Goal: Task Accomplishment & Management: Manage account settings

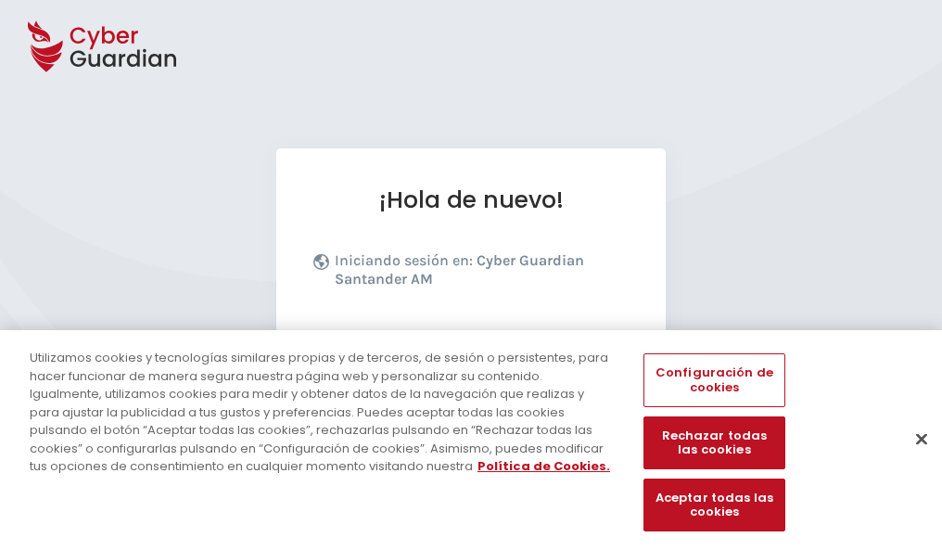
scroll to position [227, 0]
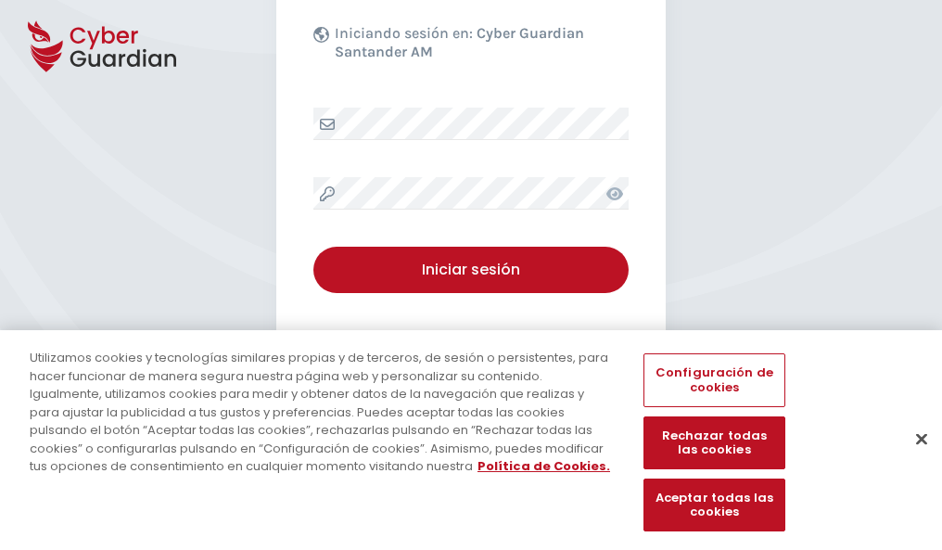
click at [912, 458] on button "Cerrar" at bounding box center [921, 438] width 41 height 41
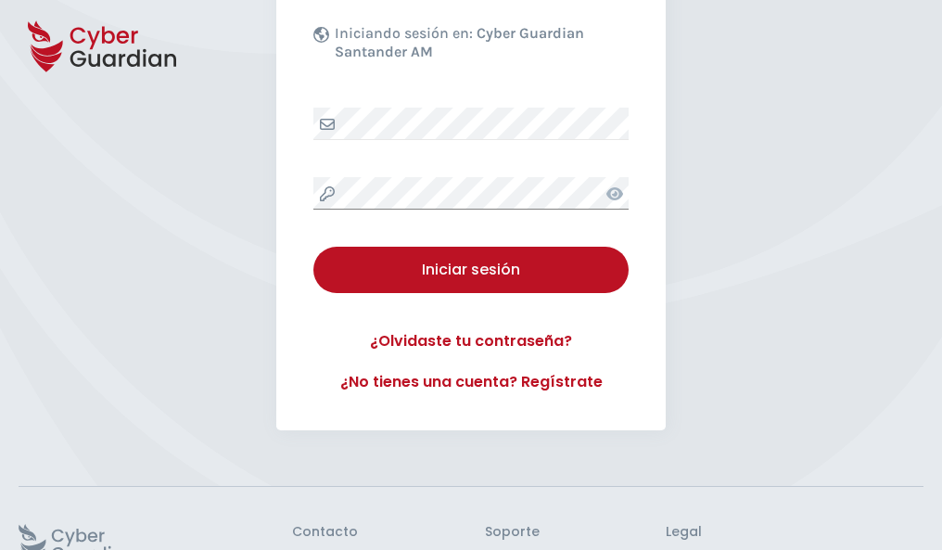
scroll to position [361, 0]
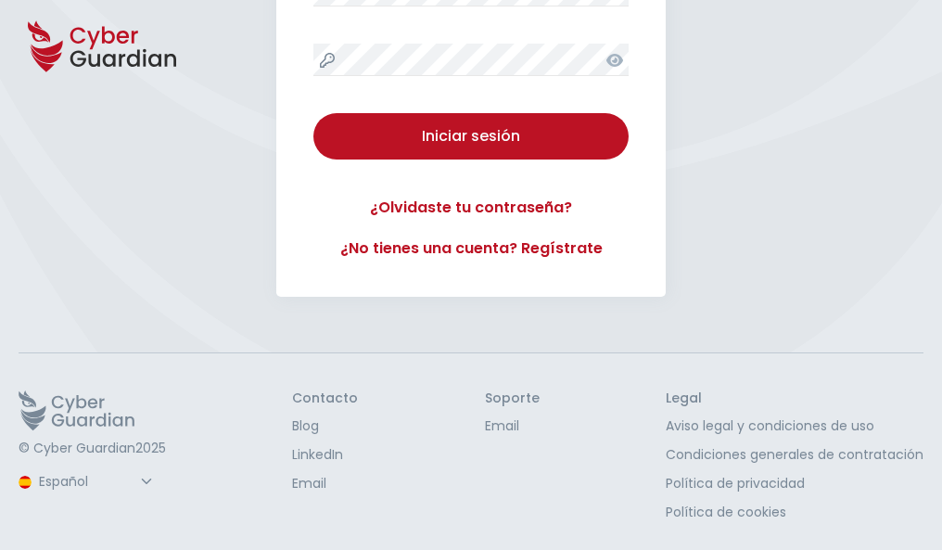
click at [313, 113] on button "Iniciar sesión" at bounding box center [470, 136] width 315 height 46
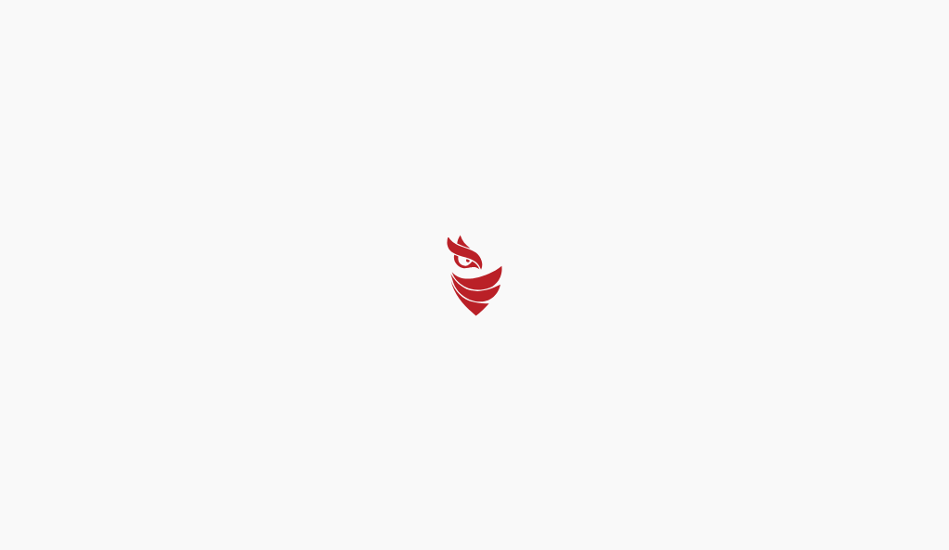
select select "Português (BR)"
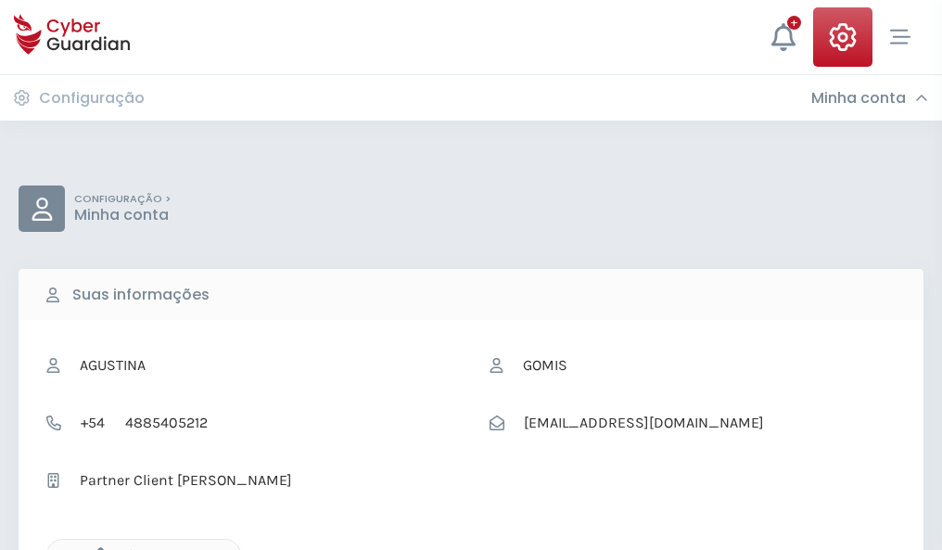
click at [96, 548] on icon "button" at bounding box center [96, 555] width 16 height 16
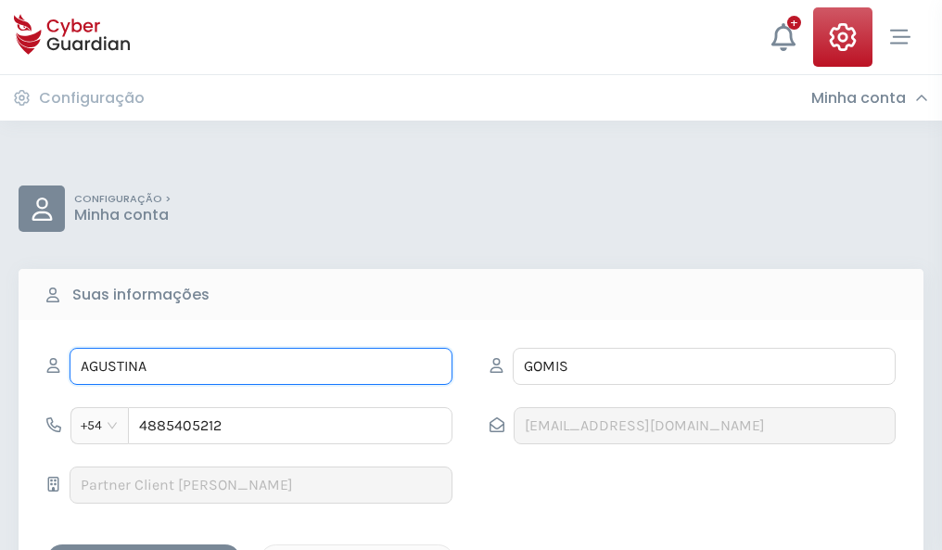
click at [261, 366] on input "AGUSTINA" at bounding box center [261, 366] width 383 height 37
type input "A"
type input "Ariel"
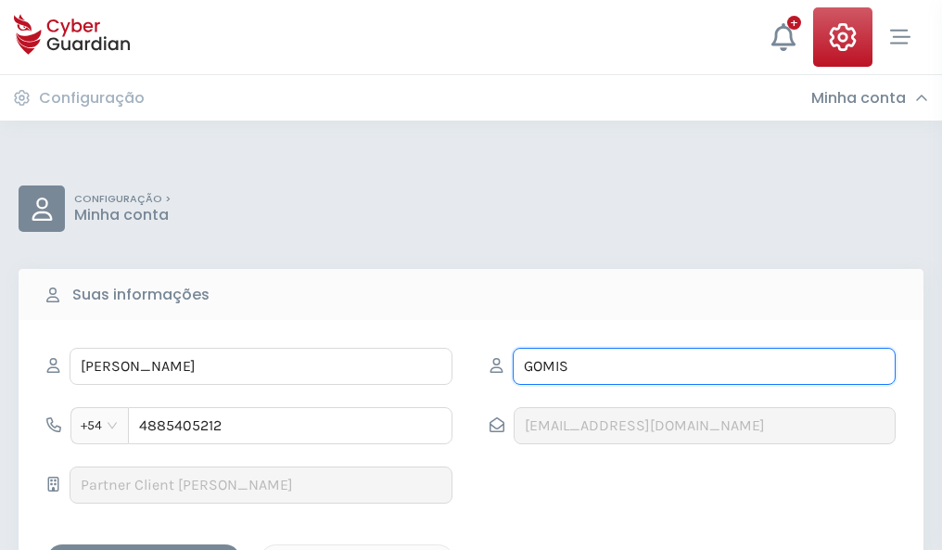
click at [704, 366] on input "GOMIS" at bounding box center [704, 366] width 383 height 37
type input "G"
type input "Ayala"
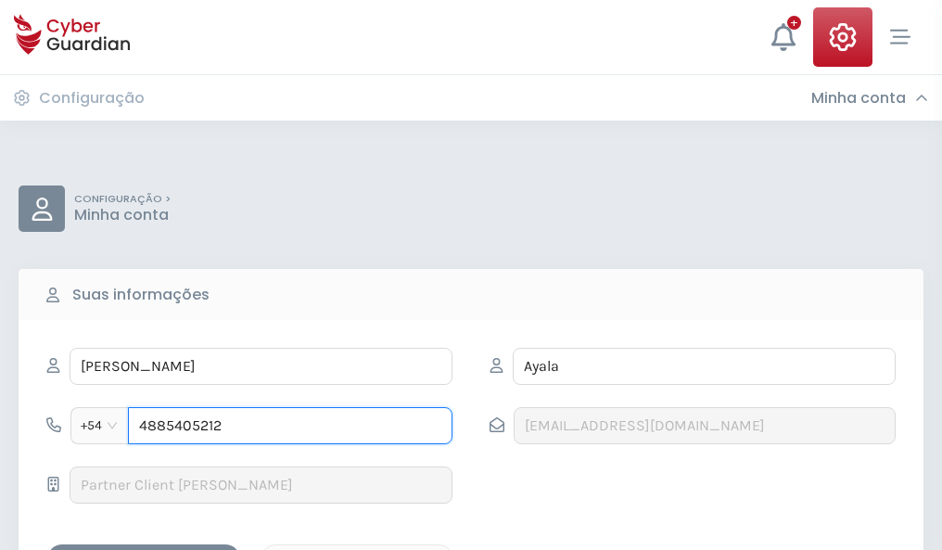
click at [290, 426] on input "4885405212" at bounding box center [290, 425] width 325 height 37
type input "4"
type input "4879772134"
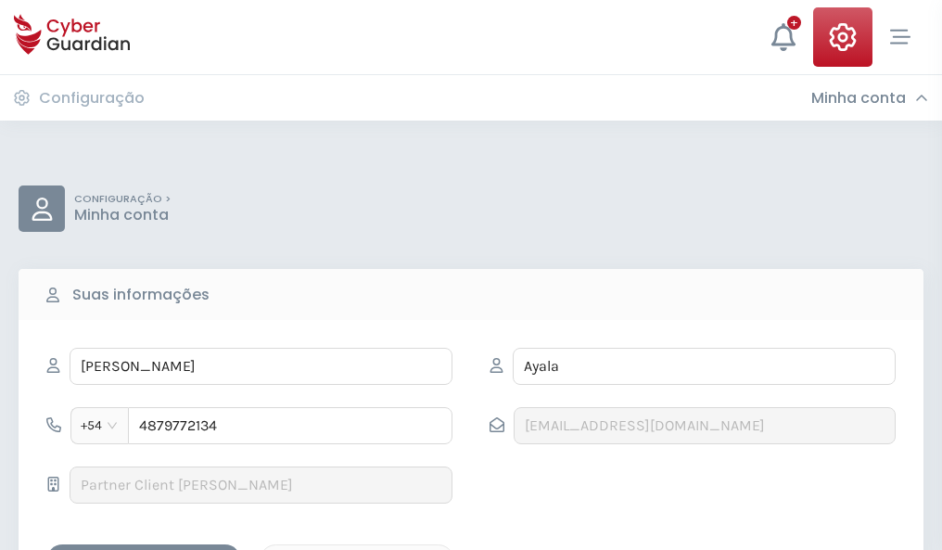
click at [144, 549] on div "Salvar alterações" at bounding box center [143, 560] width 167 height 23
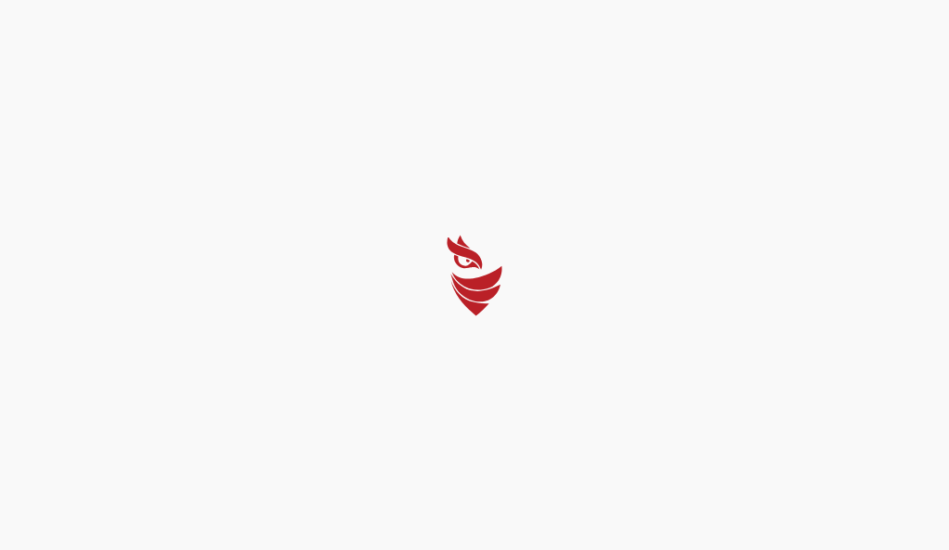
select select "Português (BR)"
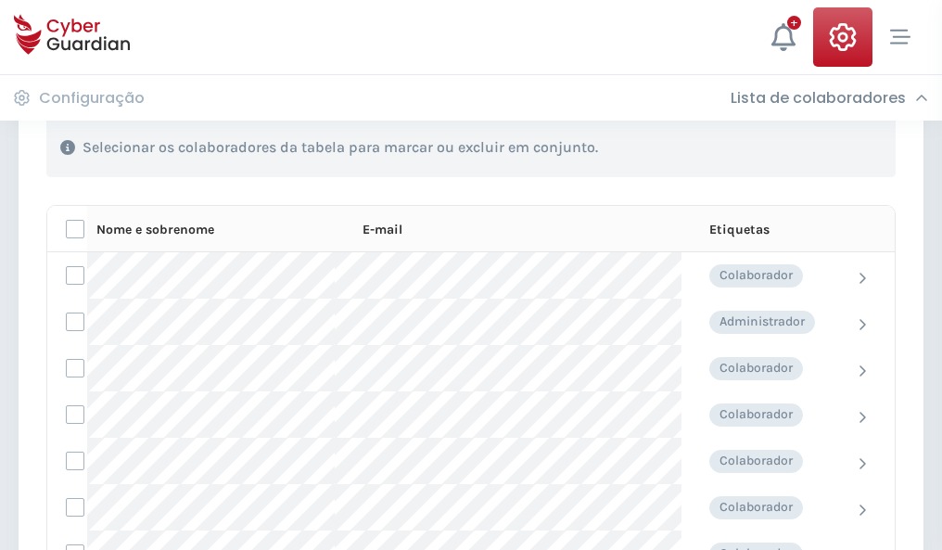
scroll to position [794, 0]
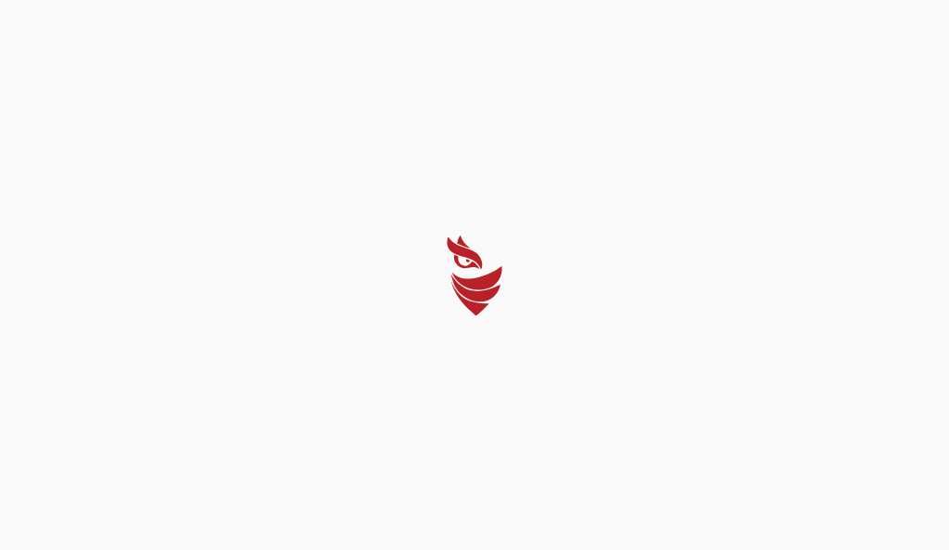
select select "Português (BR)"
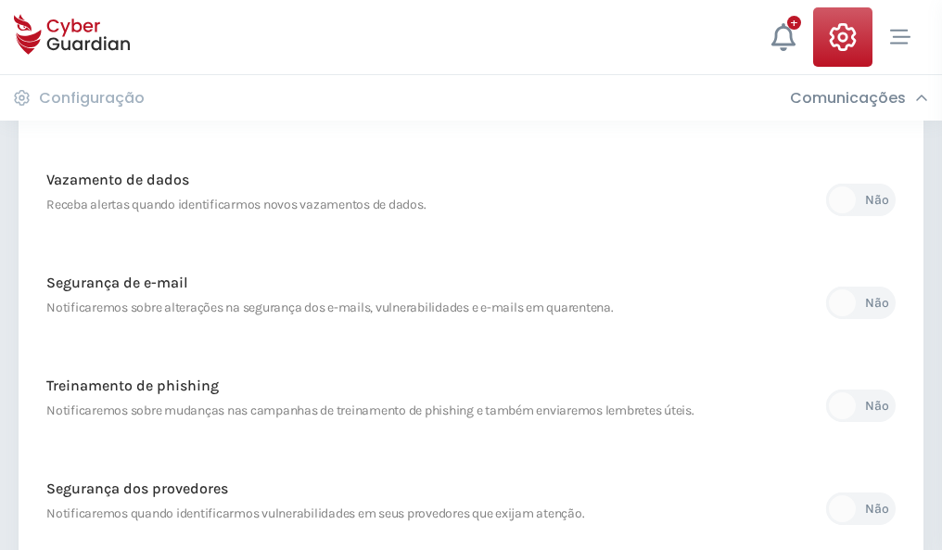
scroll to position [976, 0]
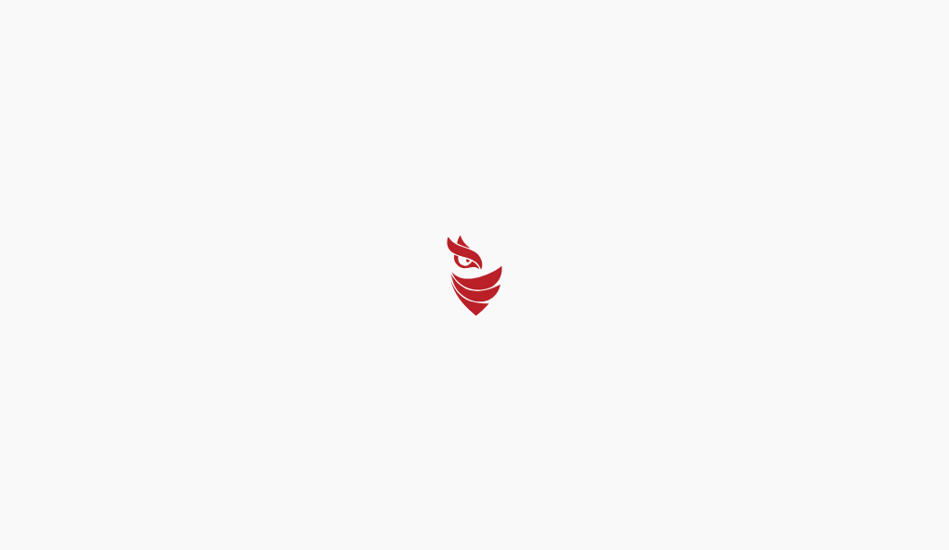
select select "Português (BR)"
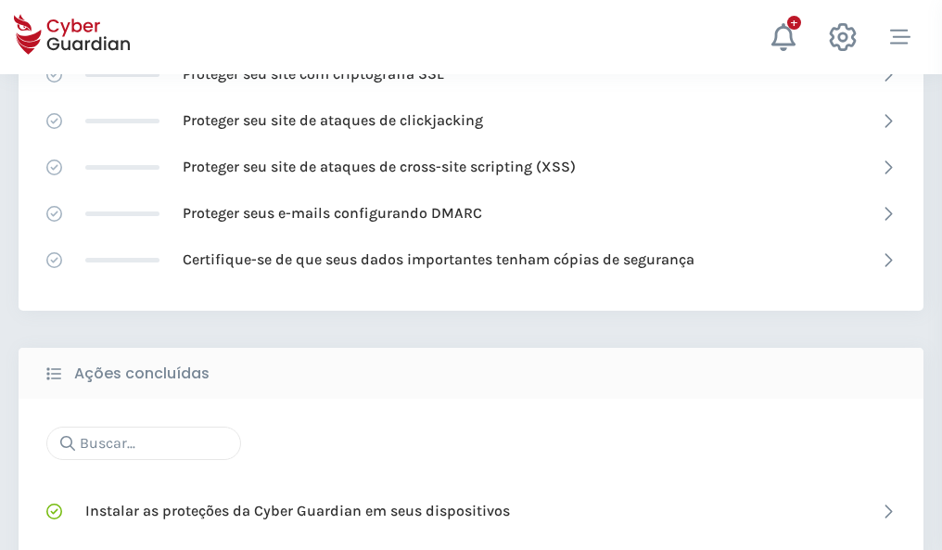
scroll to position [1235, 0]
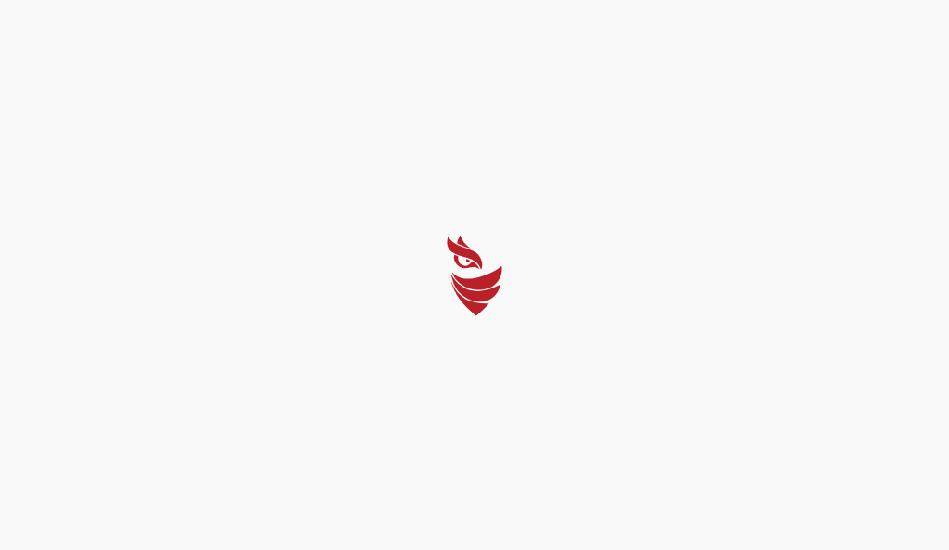
select select "Português (BR)"
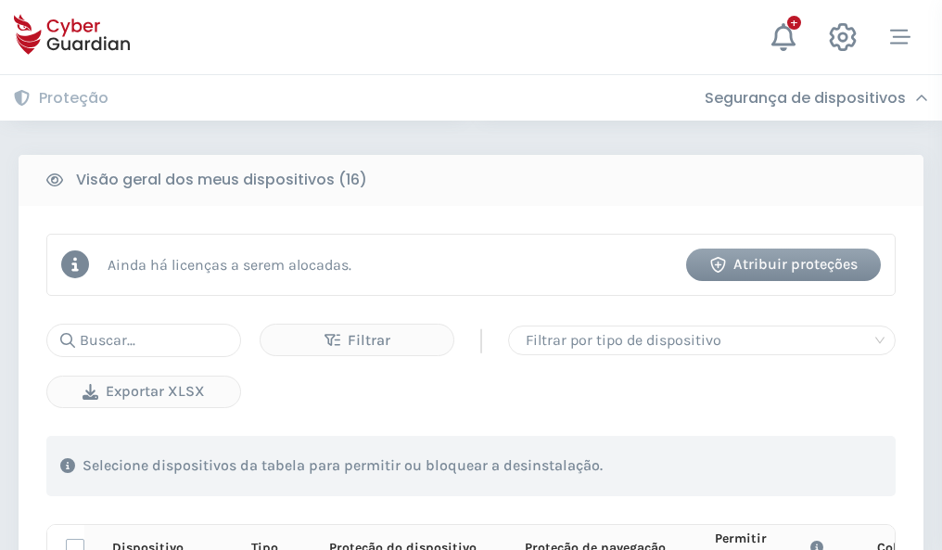
scroll to position [1638, 0]
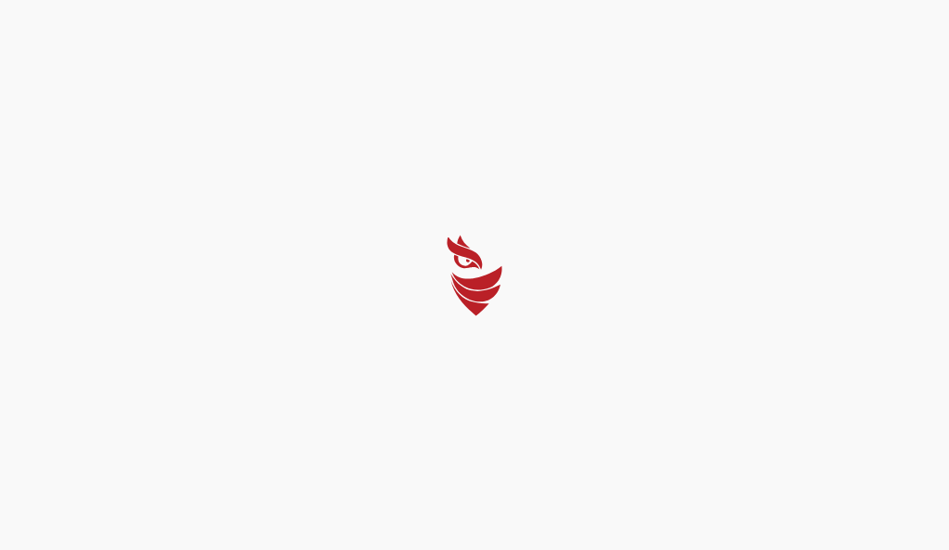
select select "Português (BR)"
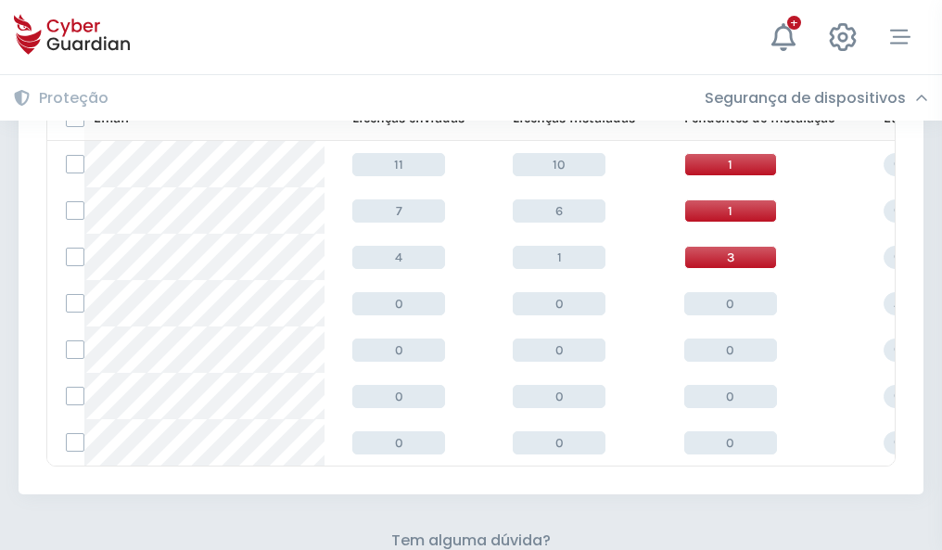
scroll to position [814, 0]
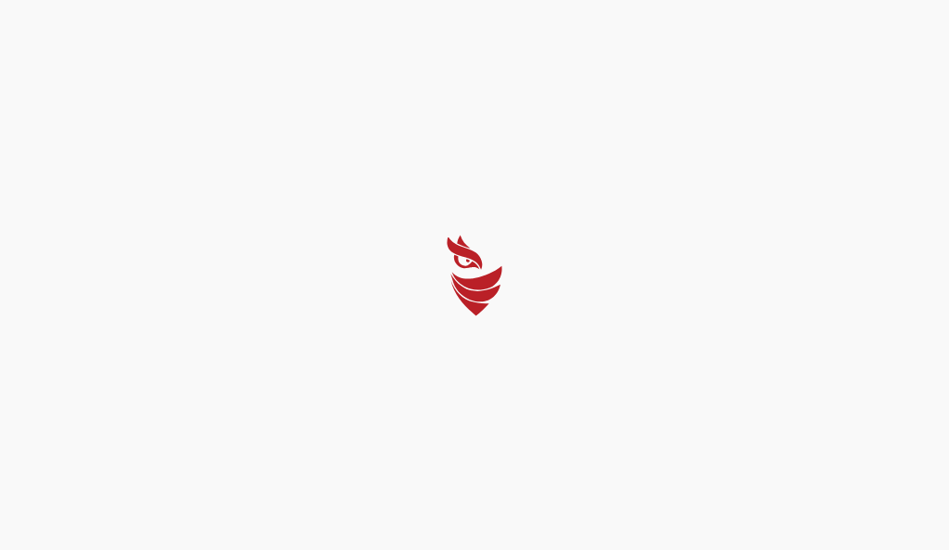
select select "Português (BR)"
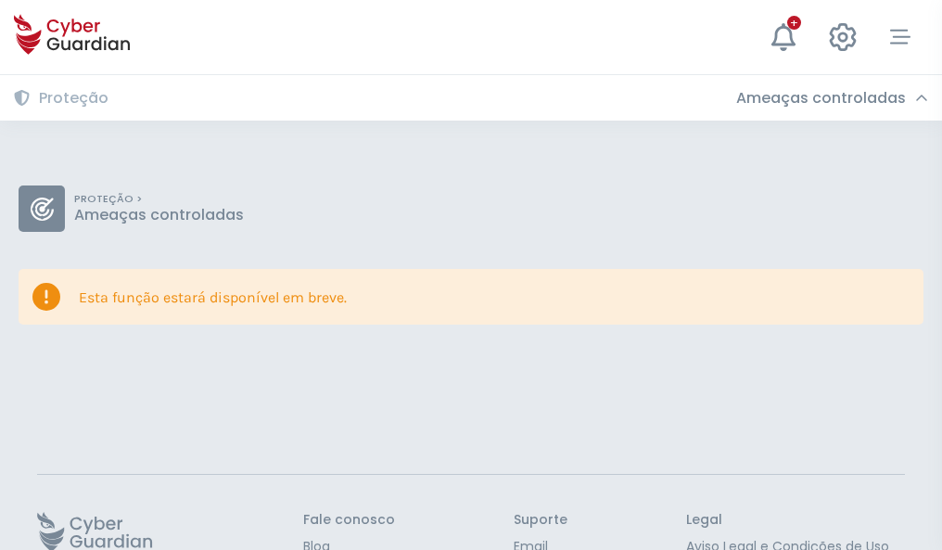
scroll to position [121, 0]
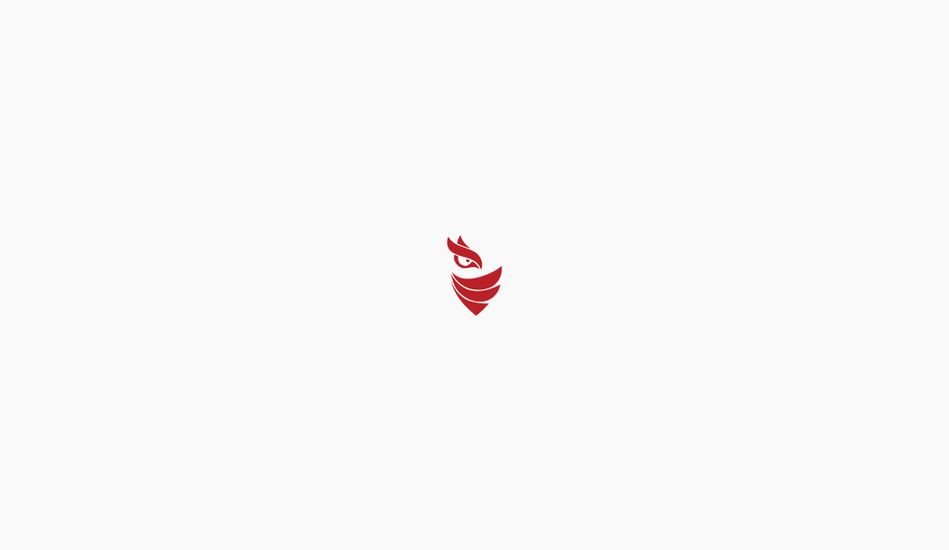
select select "Português (BR)"
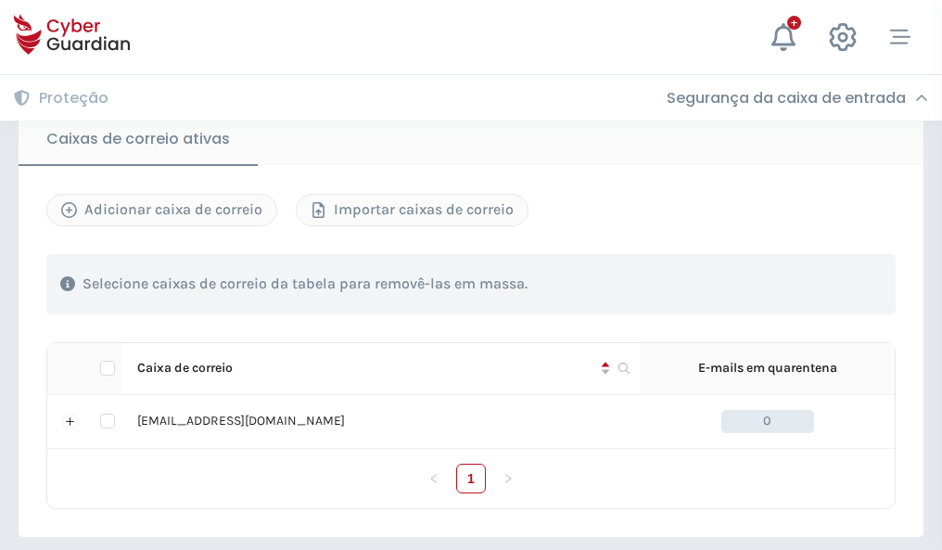
scroll to position [1530, 0]
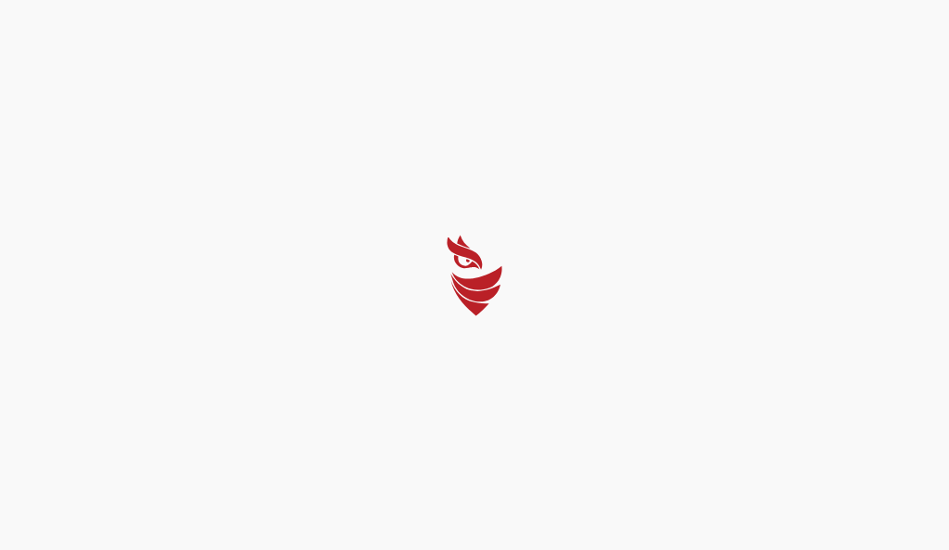
select select "Português (BR)"
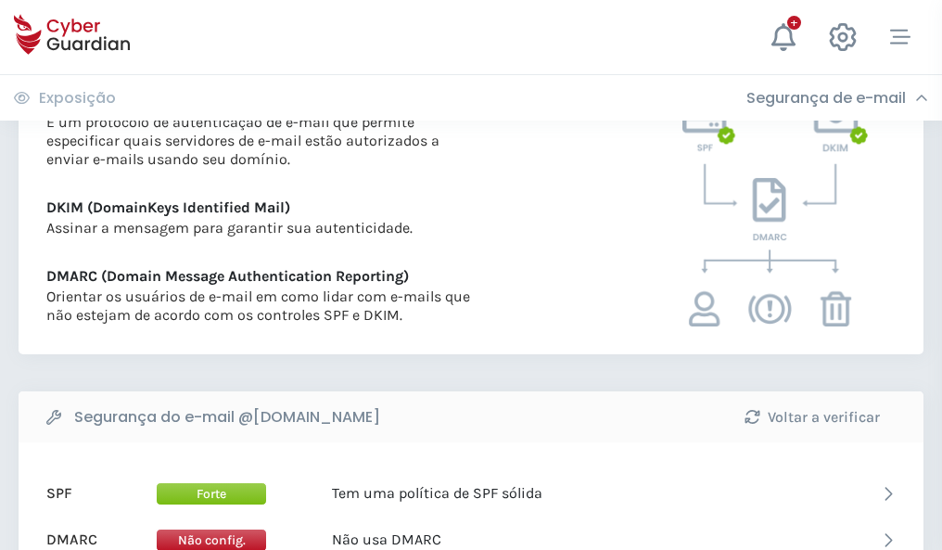
scroll to position [1000, 0]
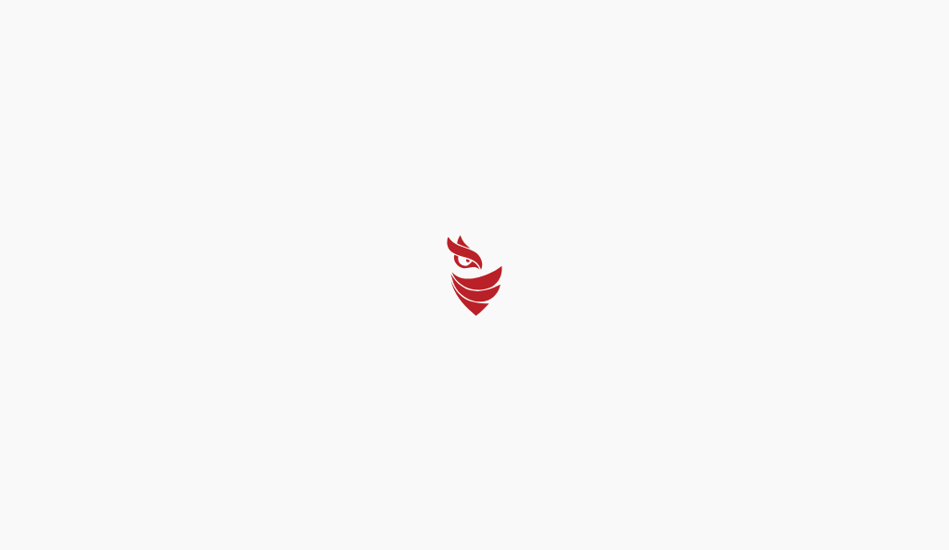
select select "Português (BR)"
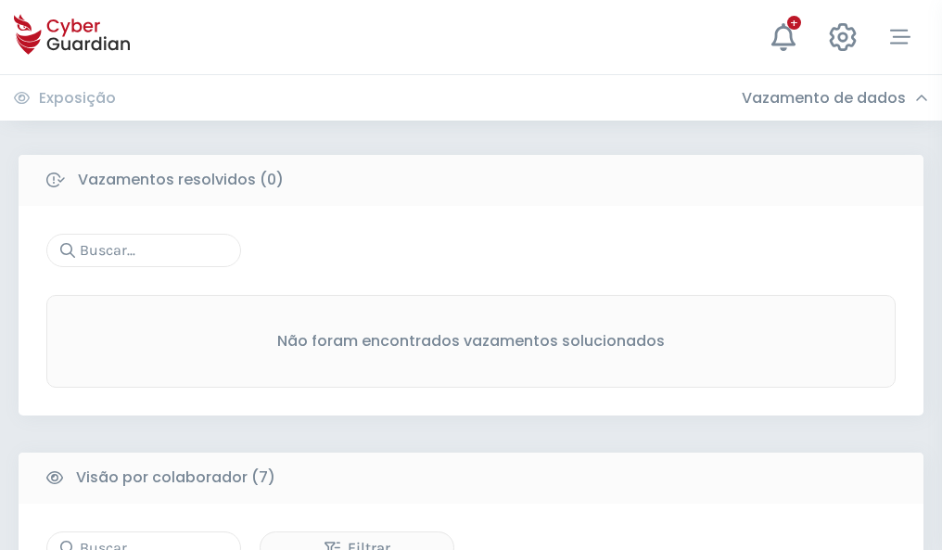
scroll to position [1534, 0]
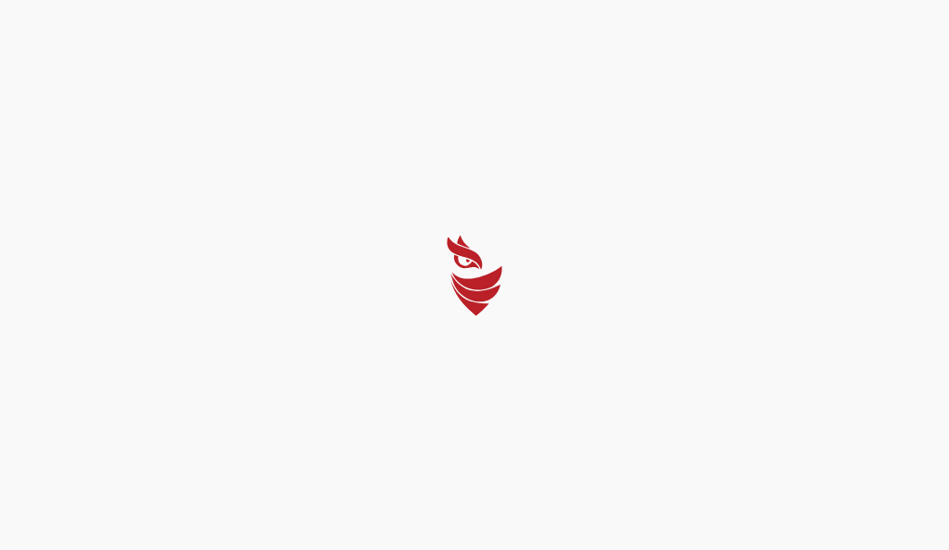
select select "Português (BR)"
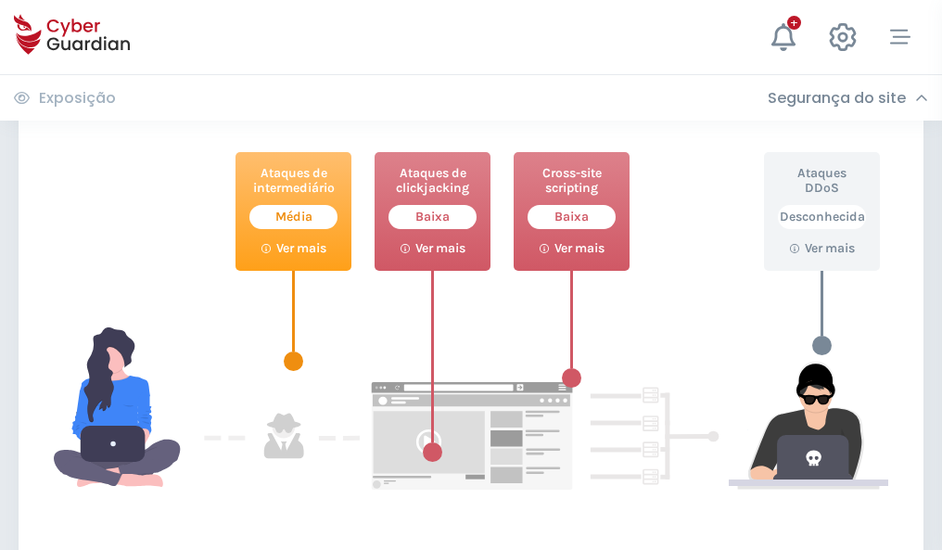
scroll to position [1010, 0]
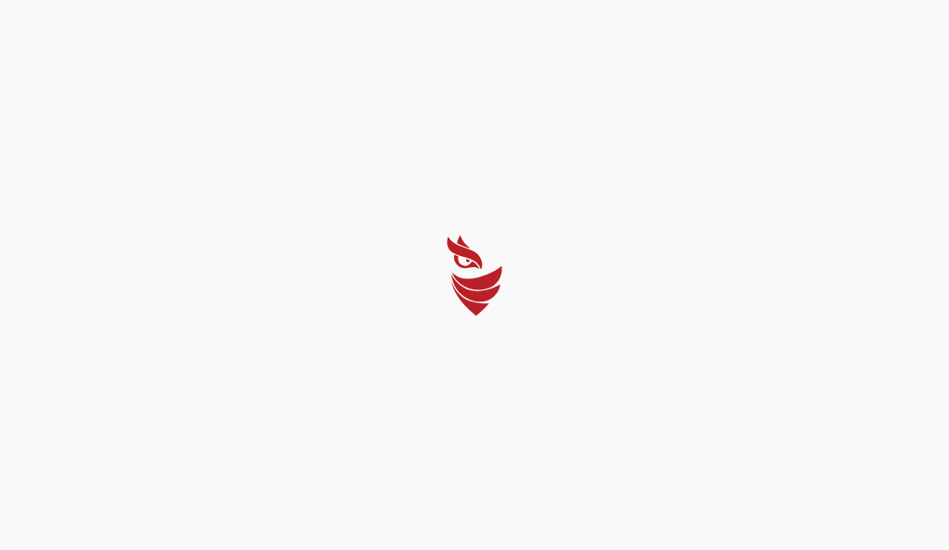
select select "Português (BR)"
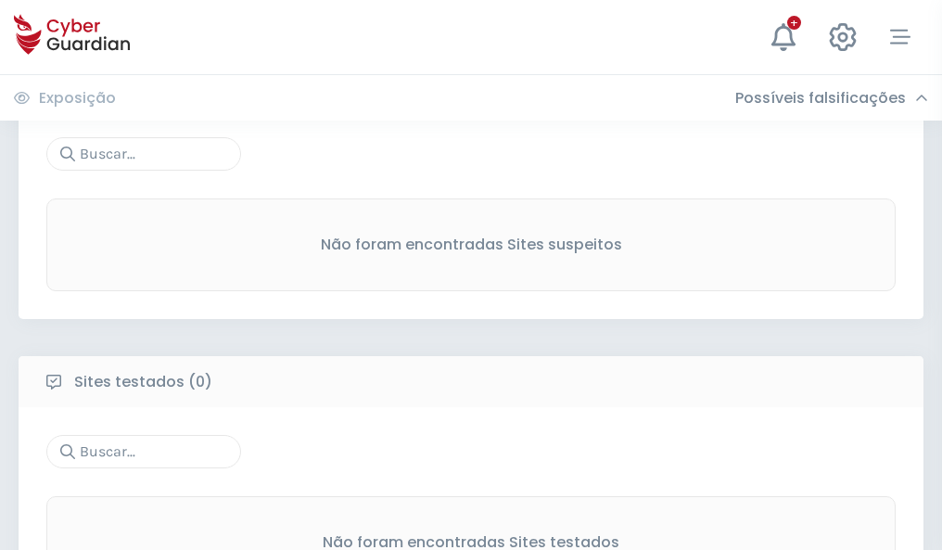
scroll to position [970, 0]
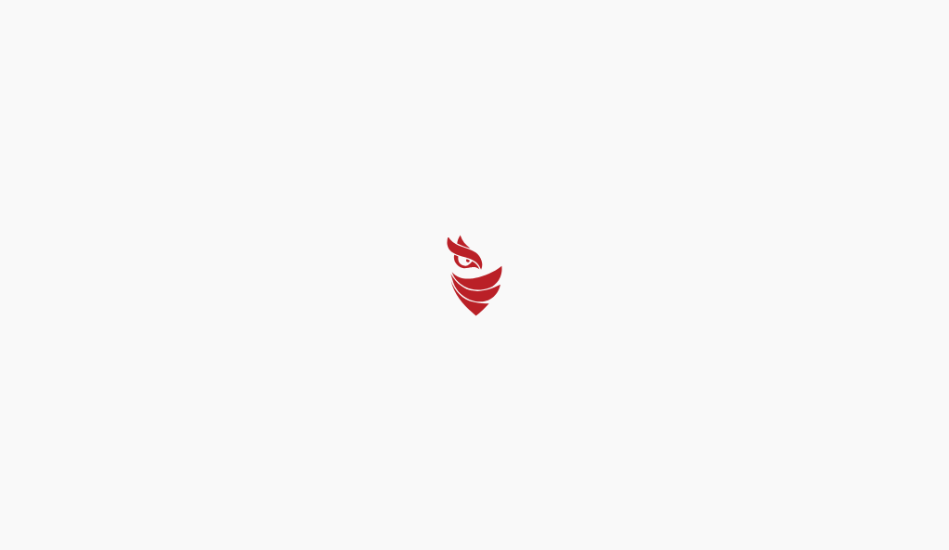
select select "Português (BR)"
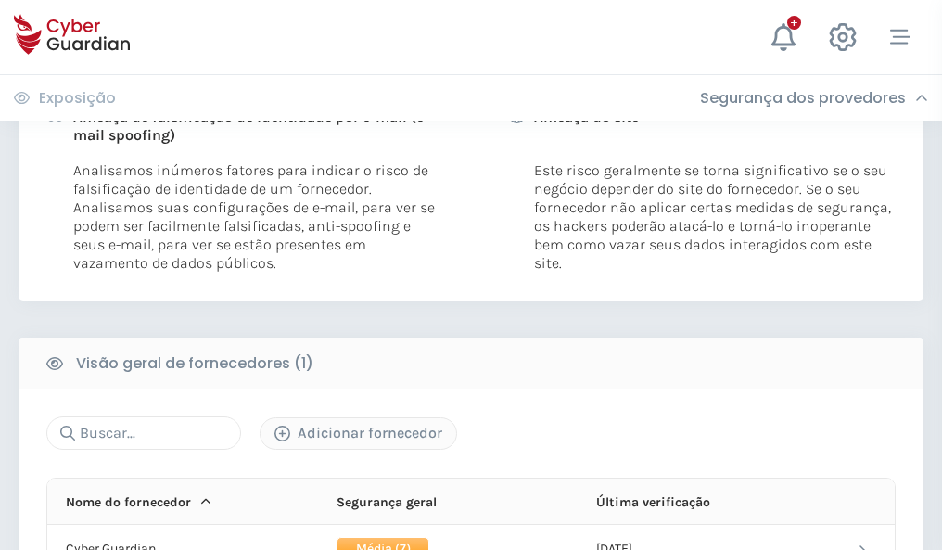
scroll to position [945, 0]
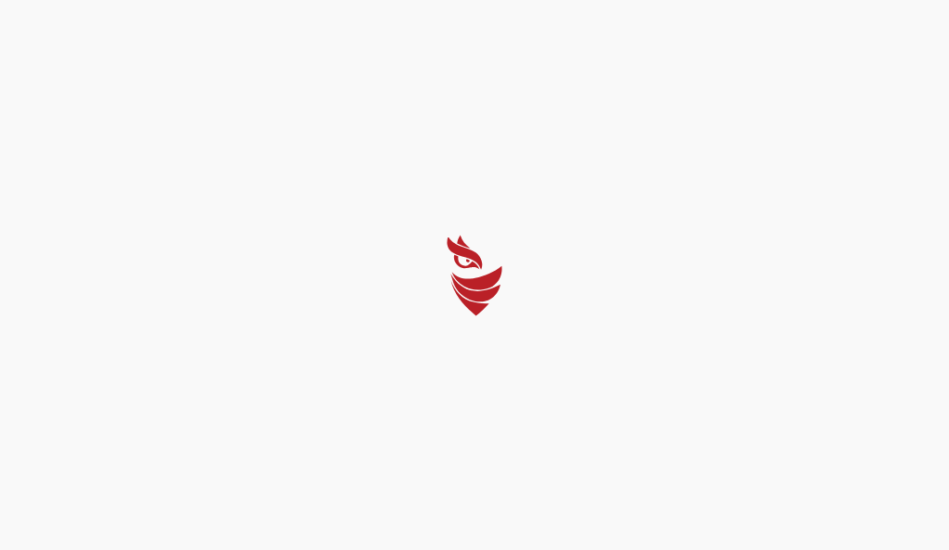
select select "Português (BR)"
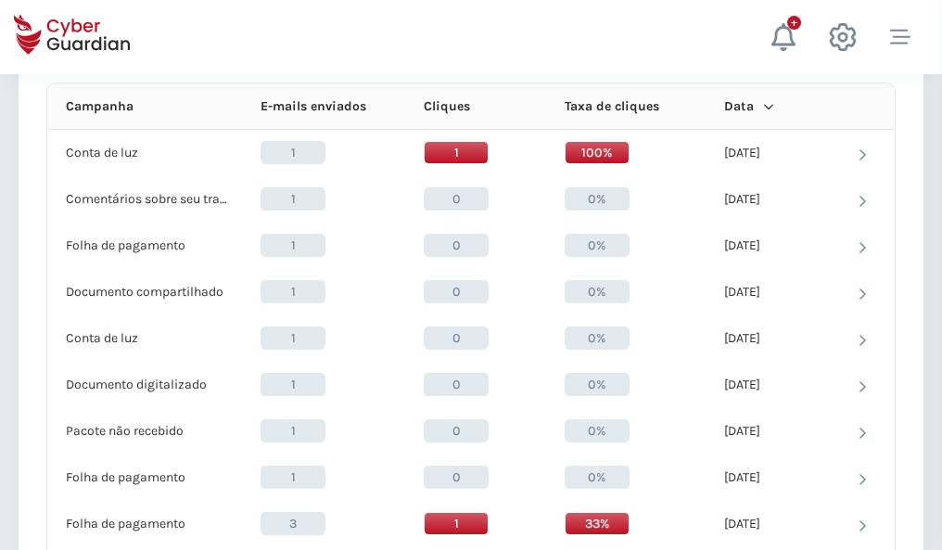
scroll to position [1662, 0]
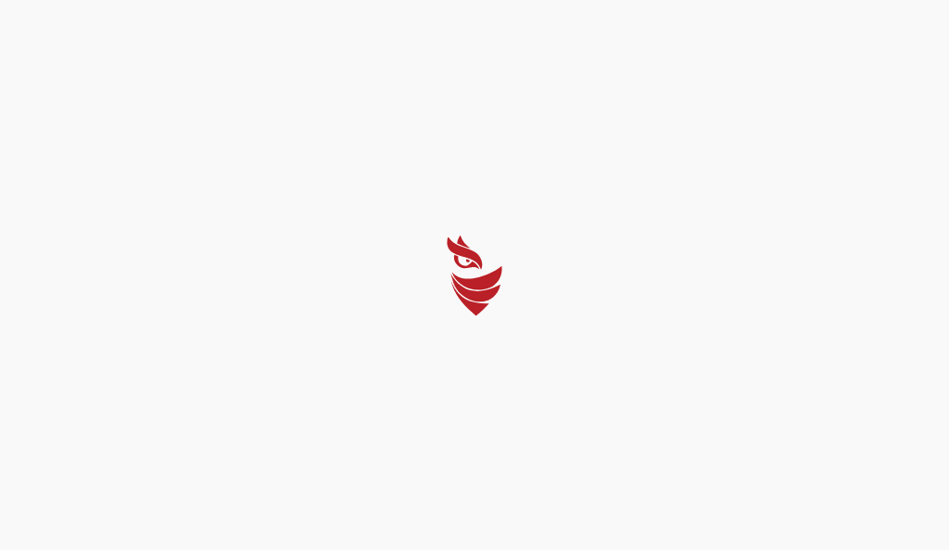
select select "Português (BR)"
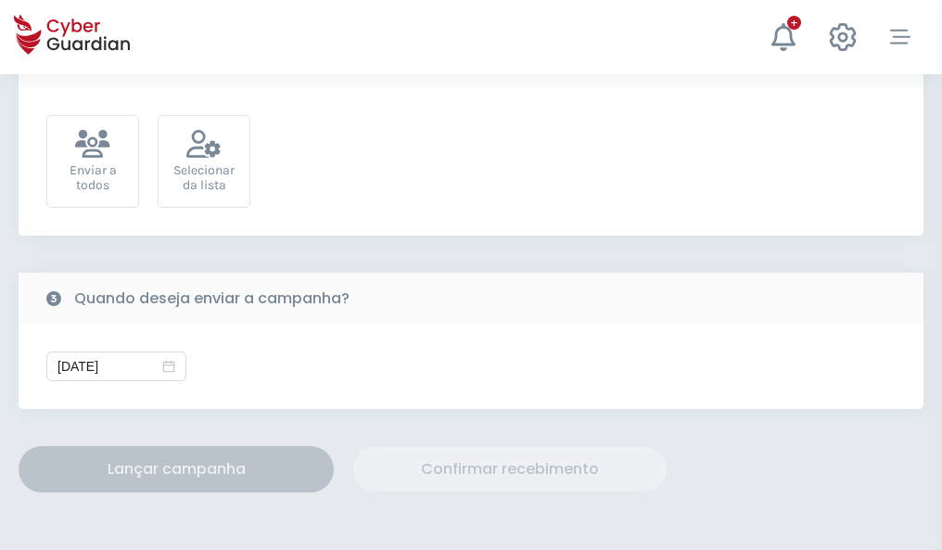
scroll to position [679, 0]
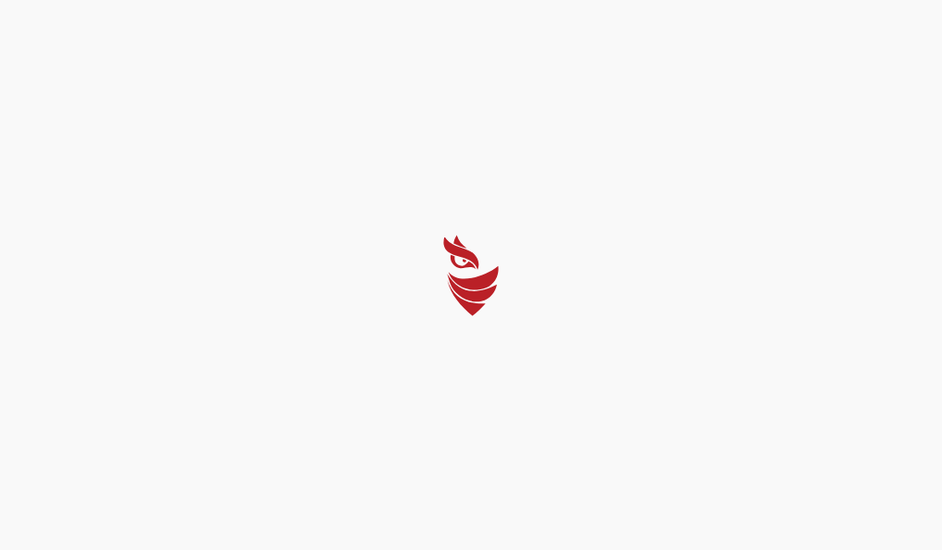
select select "Português (BR)"
